Goal: Find specific page/section: Find specific page/section

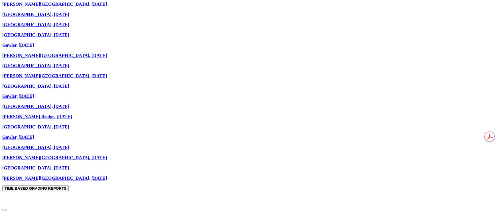
scroll to position [470, 0]
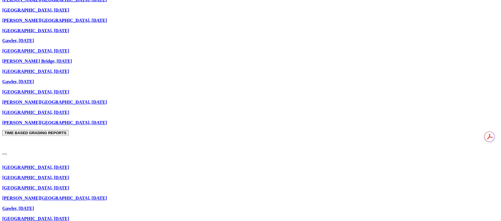
scroll to position [470, 0]
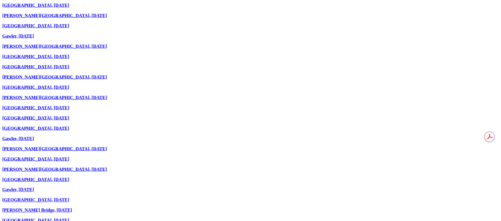
scroll to position [342, 0]
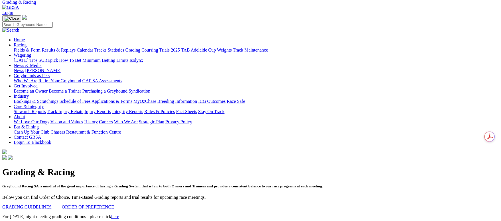
scroll to position [0, 0]
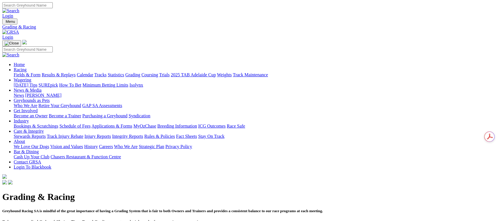
click at [41, 72] on link "Fields & Form" at bounding box center [27, 74] width 27 height 5
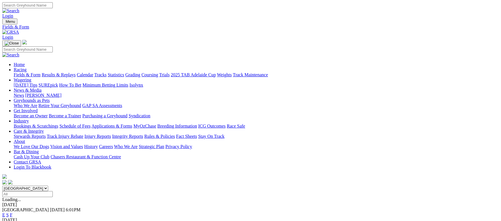
click at [93, 72] on link "Calendar" at bounding box center [85, 74] width 17 height 5
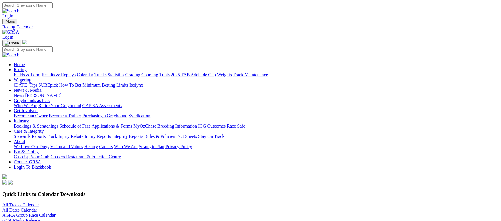
click at [39, 203] on link "All Tracks Calendar" at bounding box center [20, 205] width 37 height 5
